Goal: Navigation & Orientation: Find specific page/section

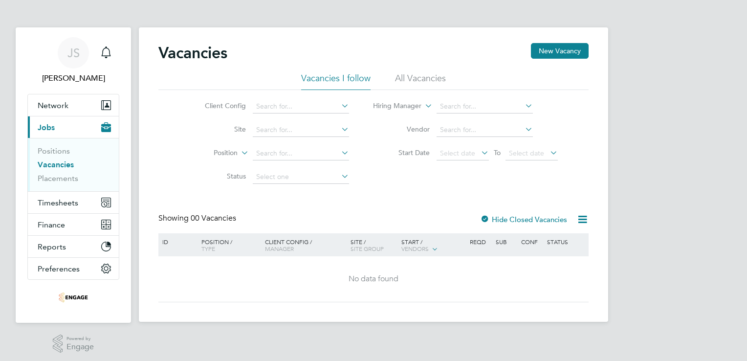
click at [507, 221] on label "Hide Closed Vacancies" at bounding box center [523, 219] width 87 height 9
click at [70, 166] on link "Vacancies" at bounding box center [56, 164] width 36 height 9
click at [51, 174] on link "Placements" at bounding box center [58, 178] width 41 height 9
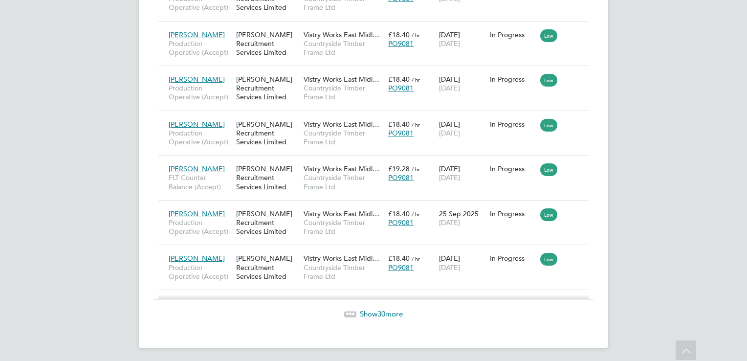
click at [361, 314] on span "Show 30 more" at bounding box center [381, 313] width 43 height 9
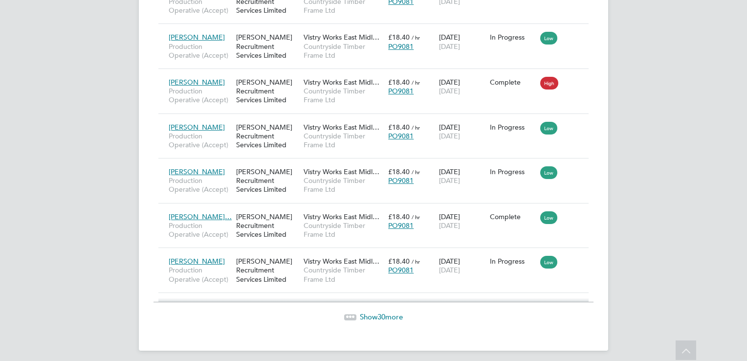
click at [377, 312] on span "Show 30 more" at bounding box center [381, 316] width 43 height 9
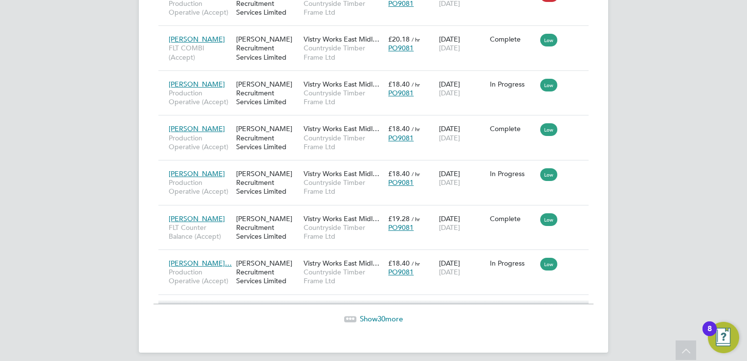
click at [373, 304] on div "Show 30 more" at bounding box center [374, 312] width 440 height 24
click at [369, 314] on span "Show 30 more" at bounding box center [381, 318] width 43 height 9
